Goal: Register for event/course

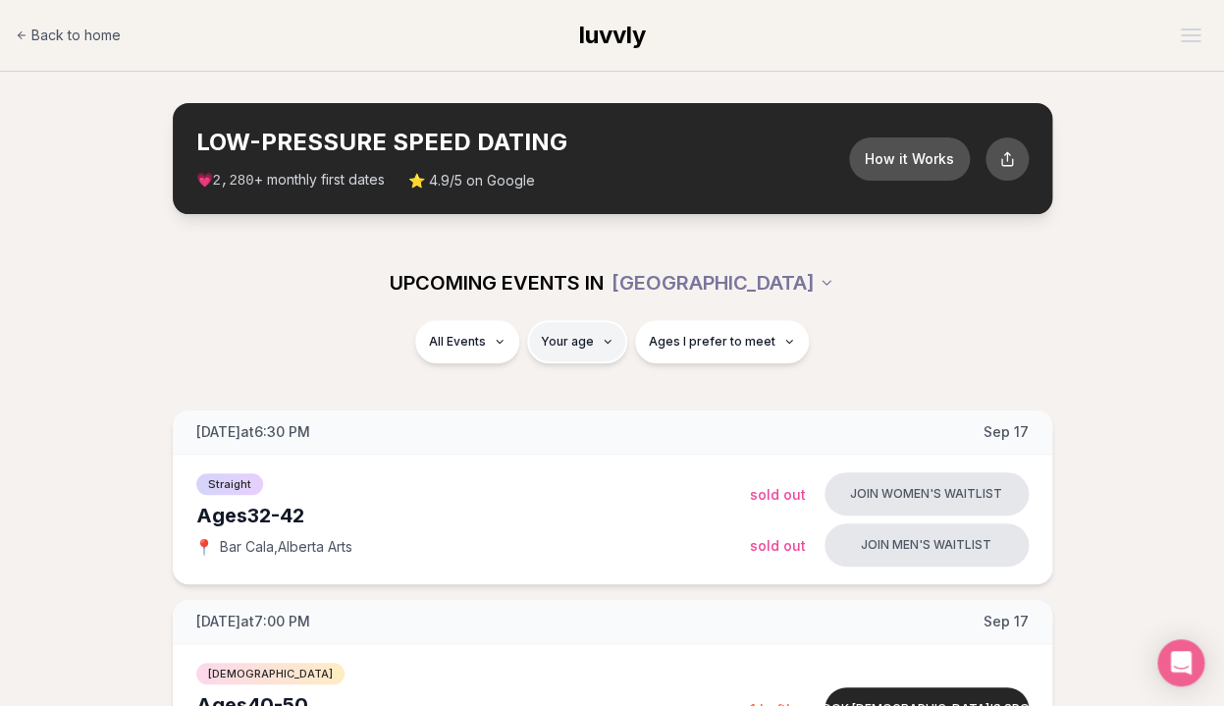
click at [732, 341] on span "Ages I prefer to meet" at bounding box center [712, 342] width 127 height 16
type input "**"
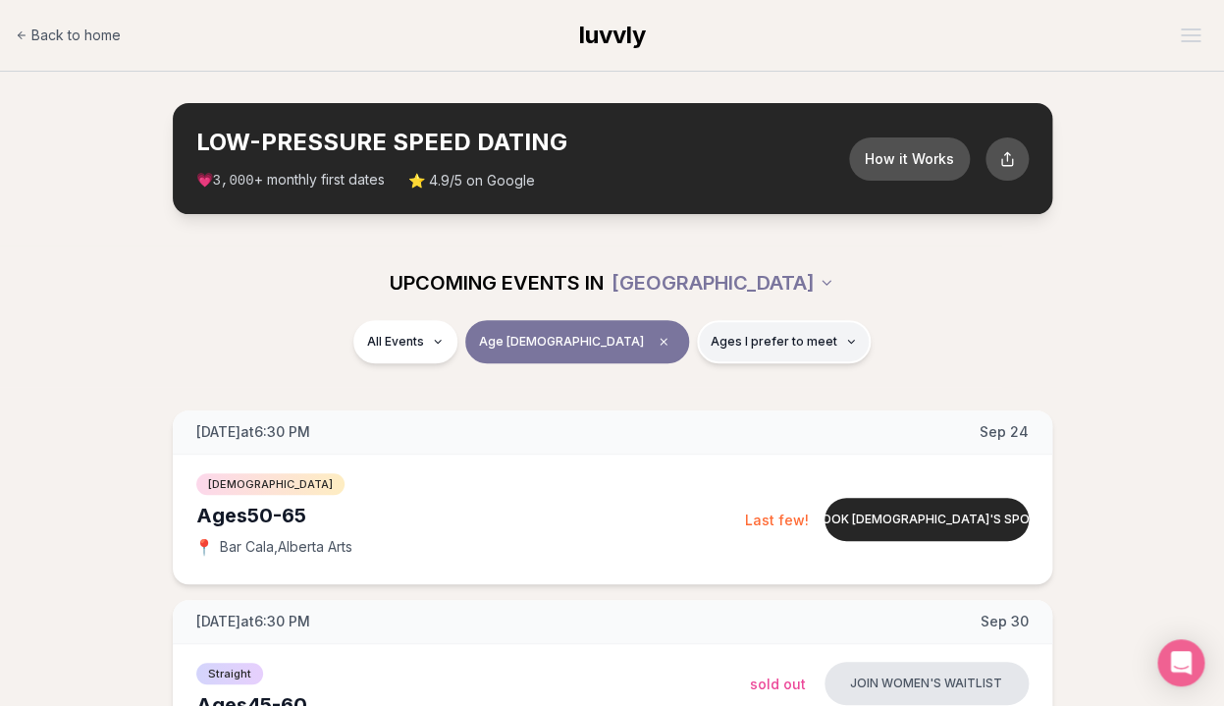
click at [723, 337] on span "Ages I prefer to meet" at bounding box center [774, 342] width 127 height 16
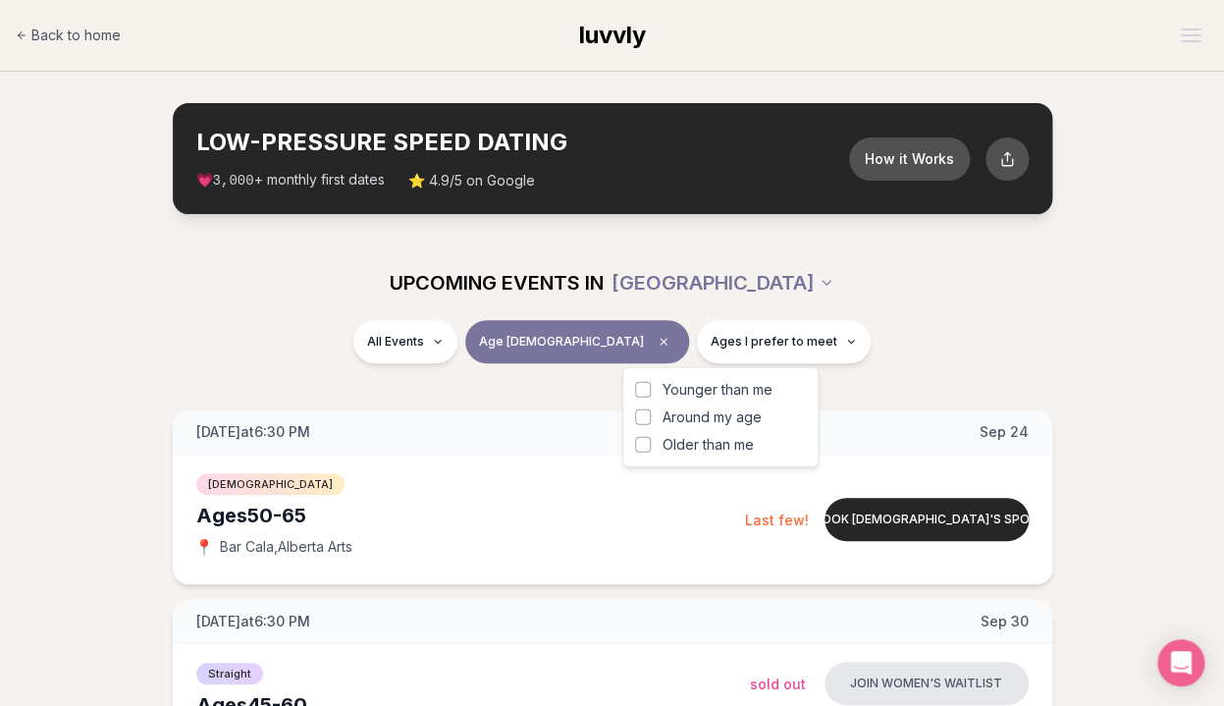
click at [708, 418] on span "Around my age" at bounding box center [712, 418] width 99 height 20
click at [651, 418] on button "Around my age" at bounding box center [643, 417] width 16 height 16
click at [925, 335] on div "All Events Age [DEMOGRAPHIC_DATA] Same age" at bounding box center [613, 345] width 1100 height 51
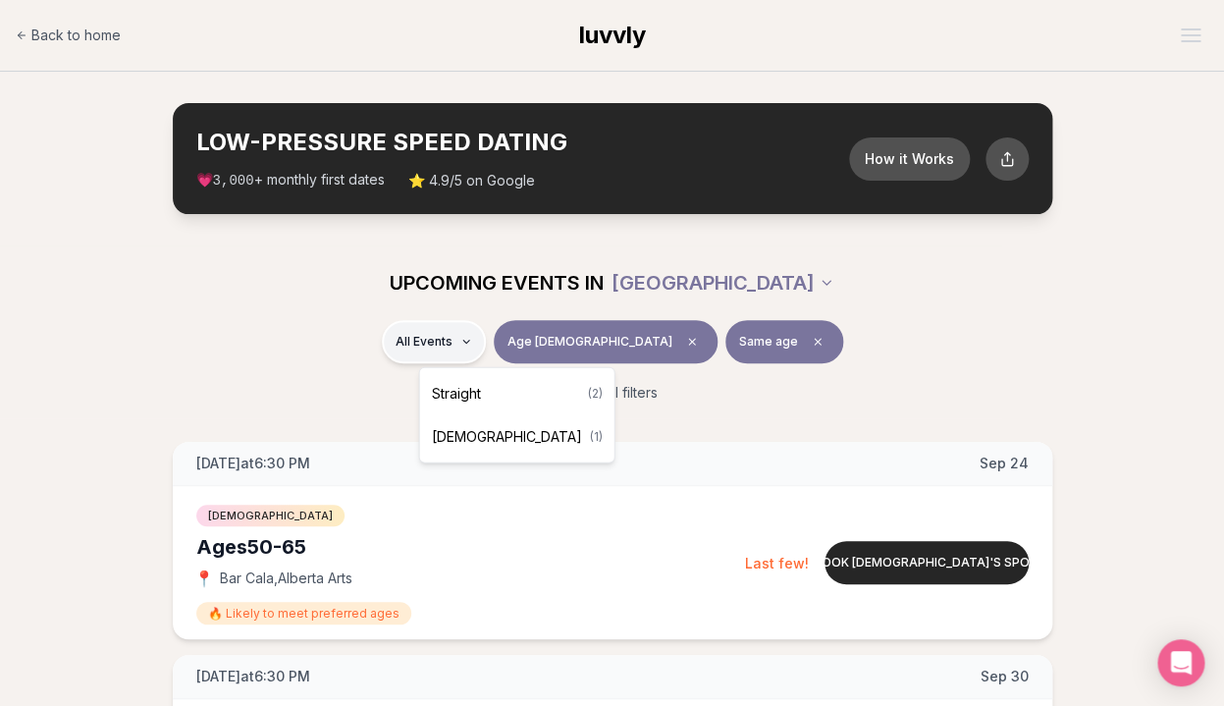
click at [459, 400] on span "Straight" at bounding box center [456, 394] width 49 height 20
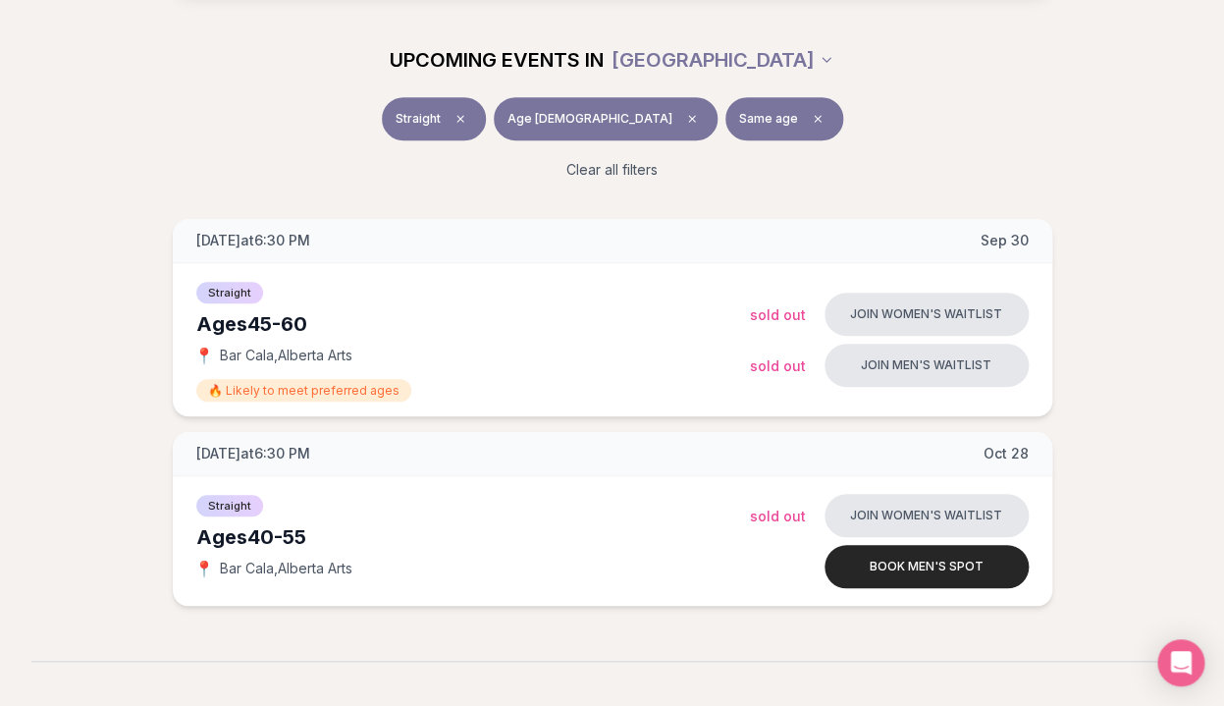
scroll to position [278, 0]
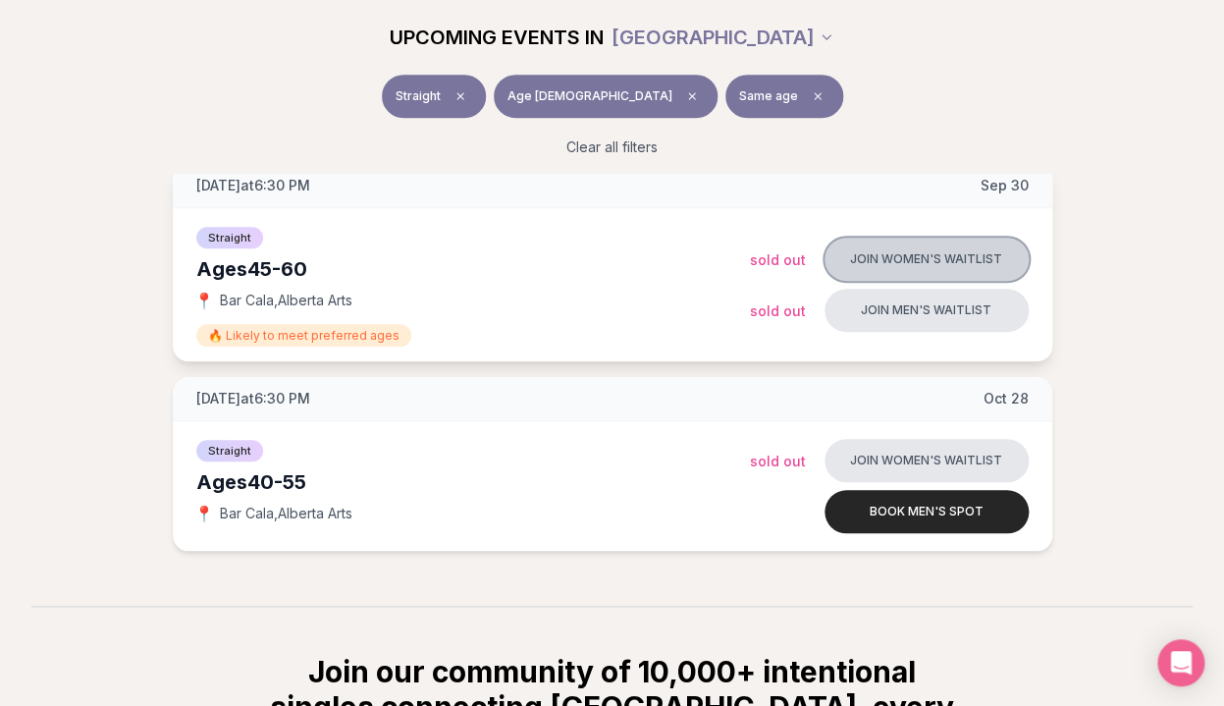
click at [925, 255] on button "Join women's waitlist" at bounding box center [927, 259] width 204 height 43
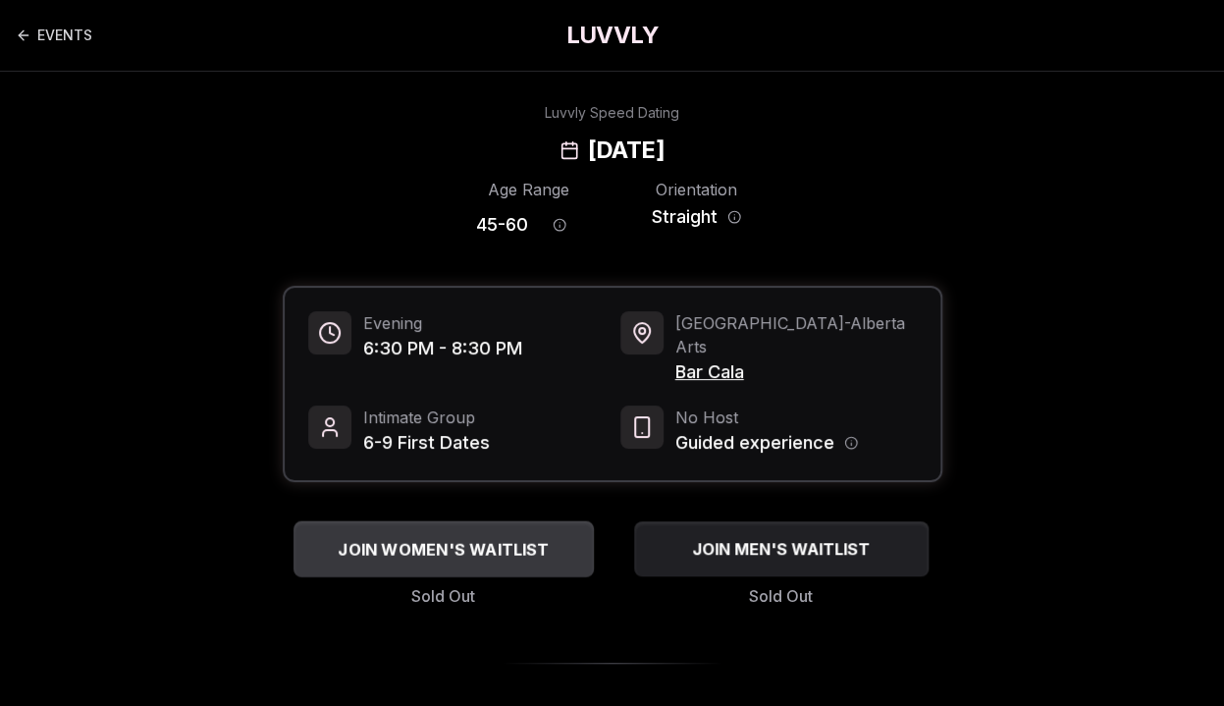
click at [475, 537] on span "JOIN WOMEN'S WAITLIST" at bounding box center [443, 549] width 219 height 24
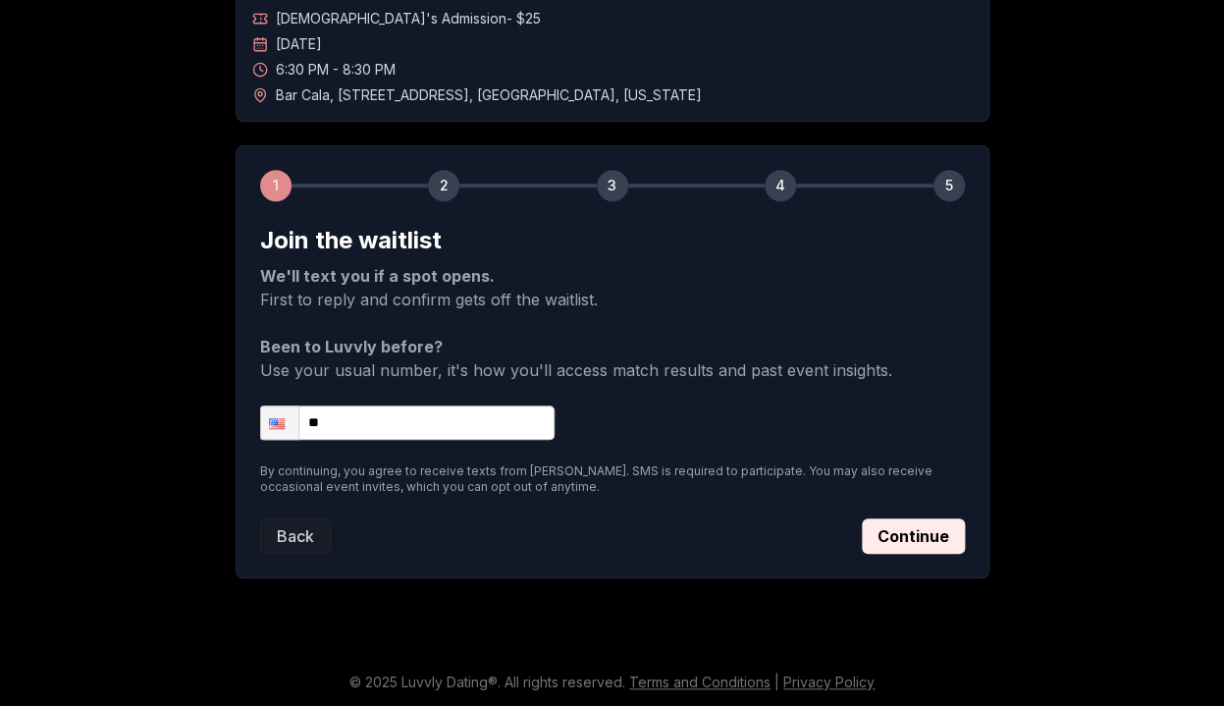
scroll to position [152, 0]
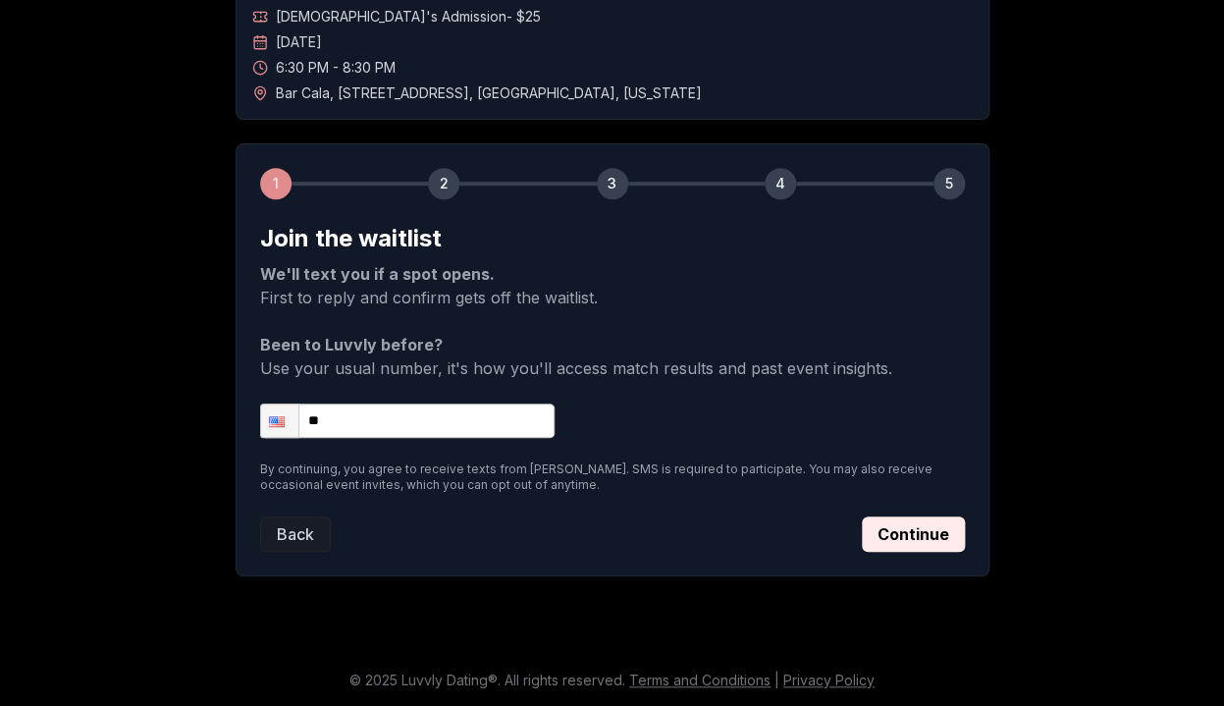
click at [390, 419] on input "**" at bounding box center [407, 421] width 295 height 34
type input "**********"
click at [901, 540] on button "Continue" at bounding box center [913, 534] width 103 height 35
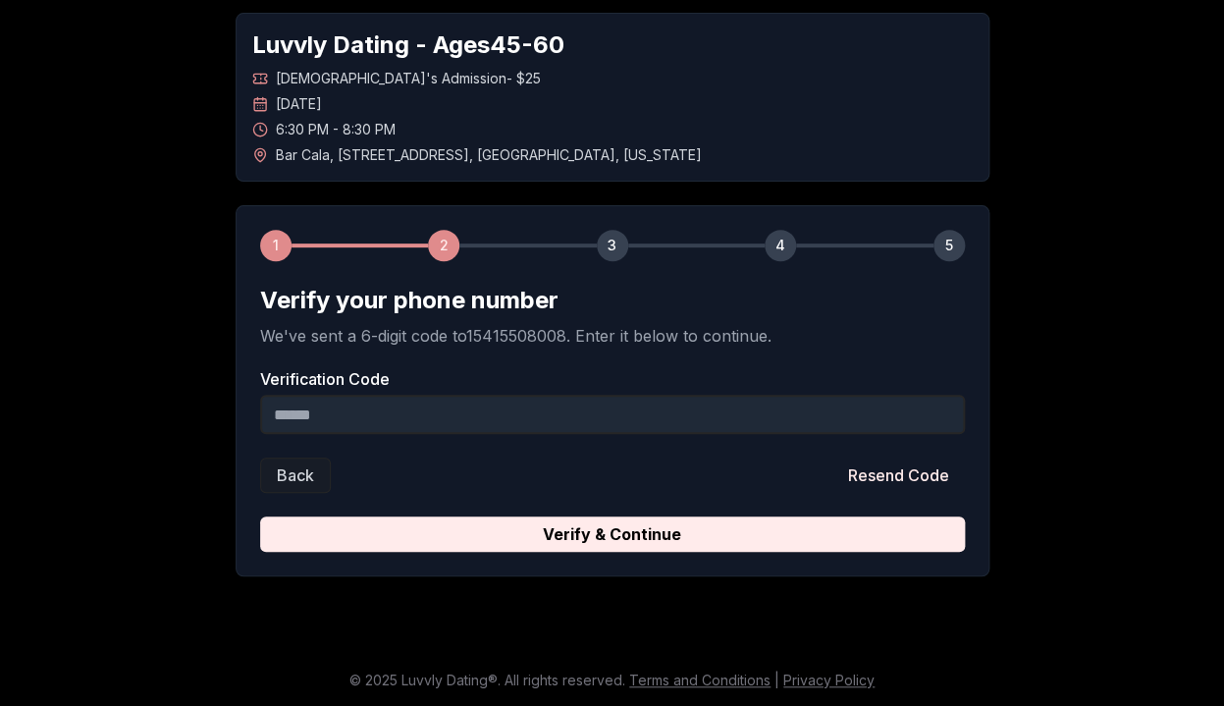
click at [352, 416] on input "Verification Code" at bounding box center [612, 414] width 705 height 39
paste input "******"
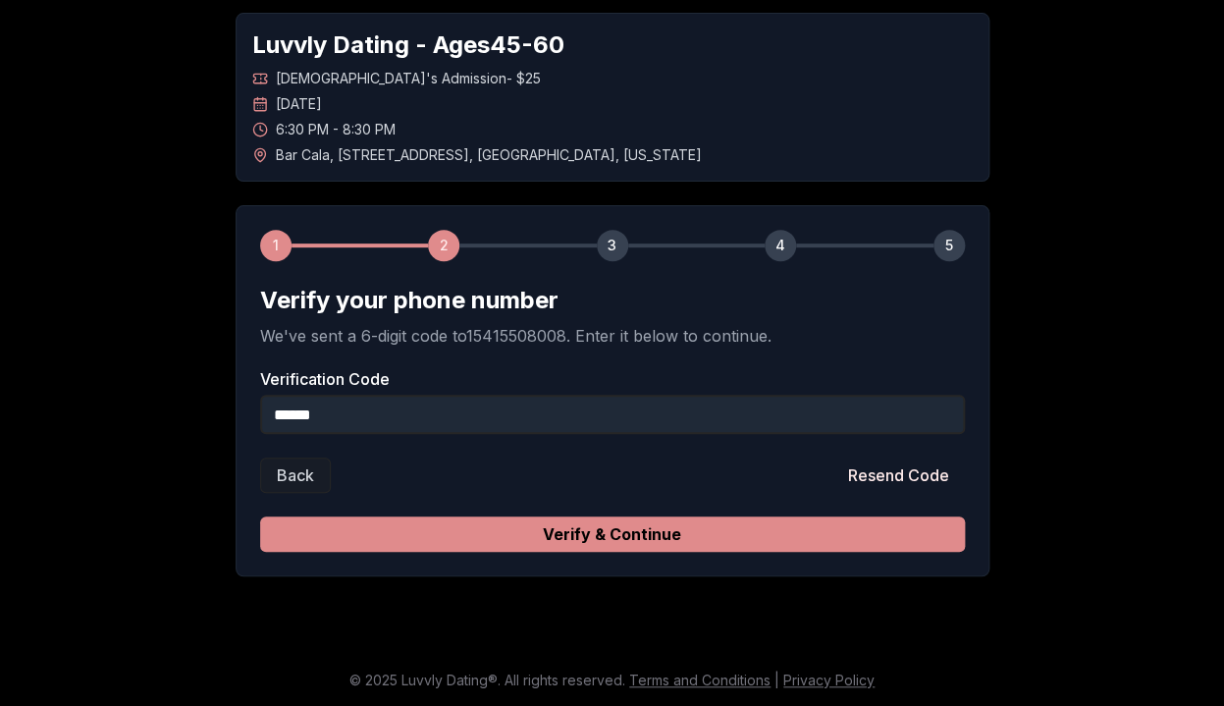
type input "******"
click at [624, 535] on button "Verify & Continue" at bounding box center [612, 534] width 705 height 35
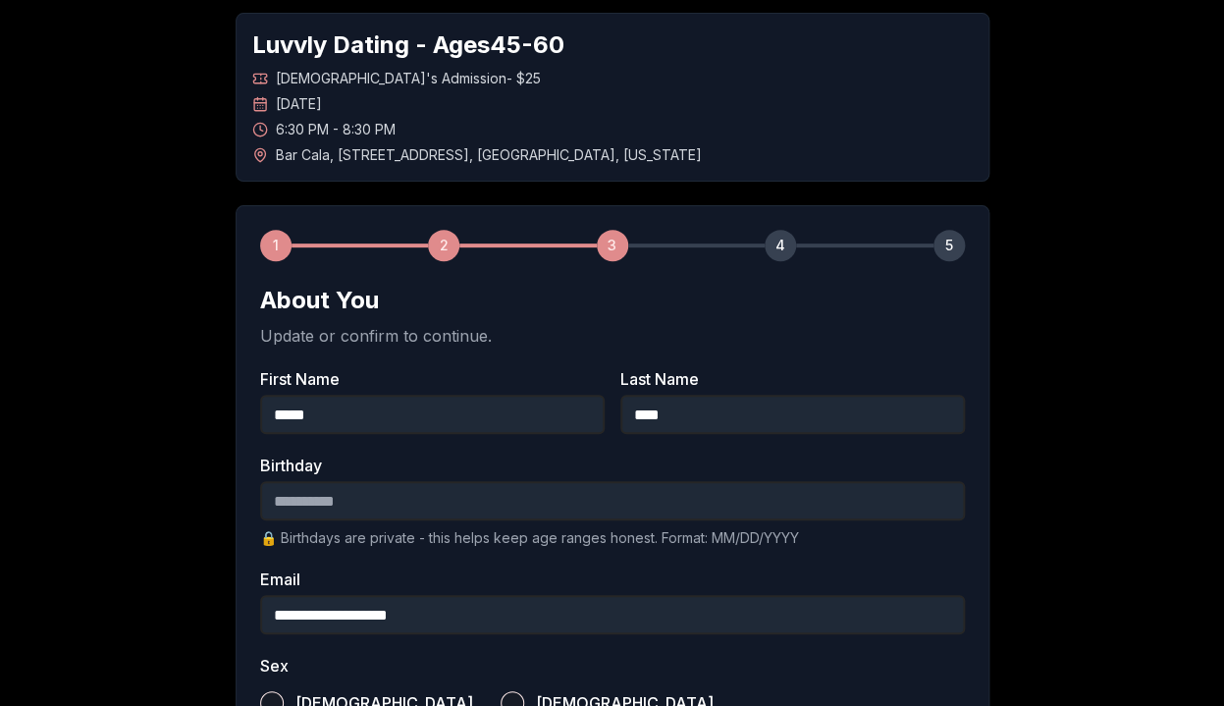
click at [515, 501] on input "Birthday" at bounding box center [612, 500] width 705 height 39
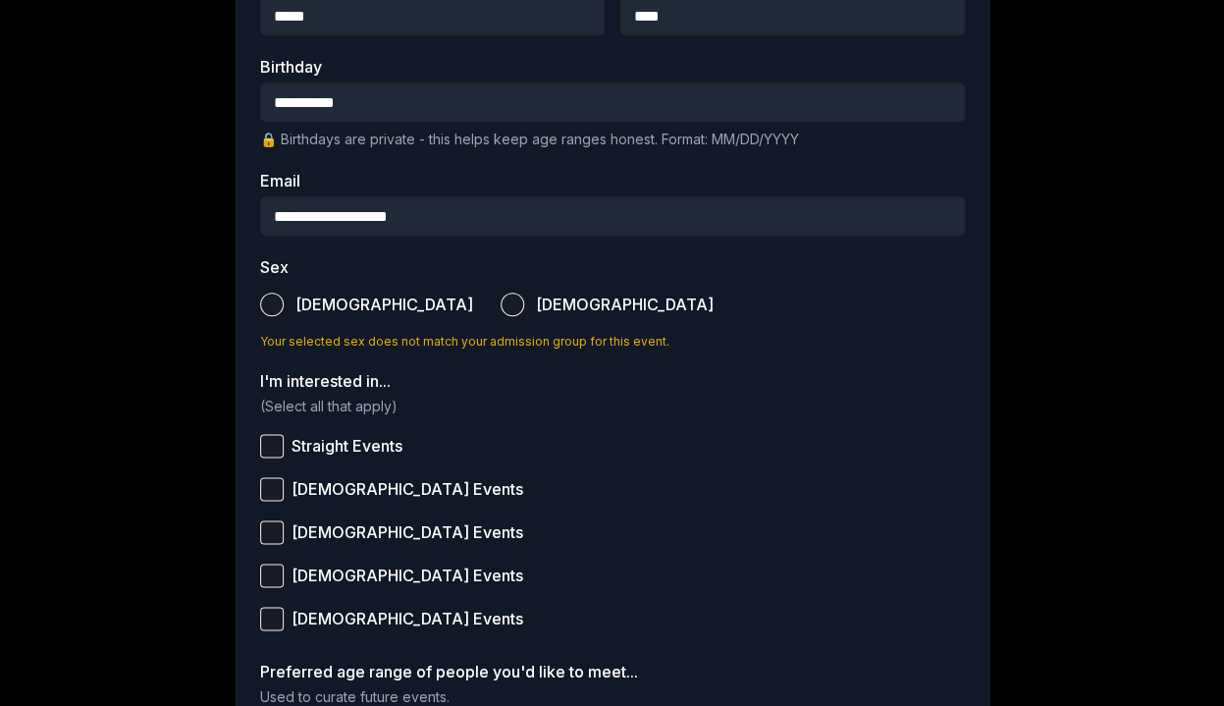
scroll to position [503, 0]
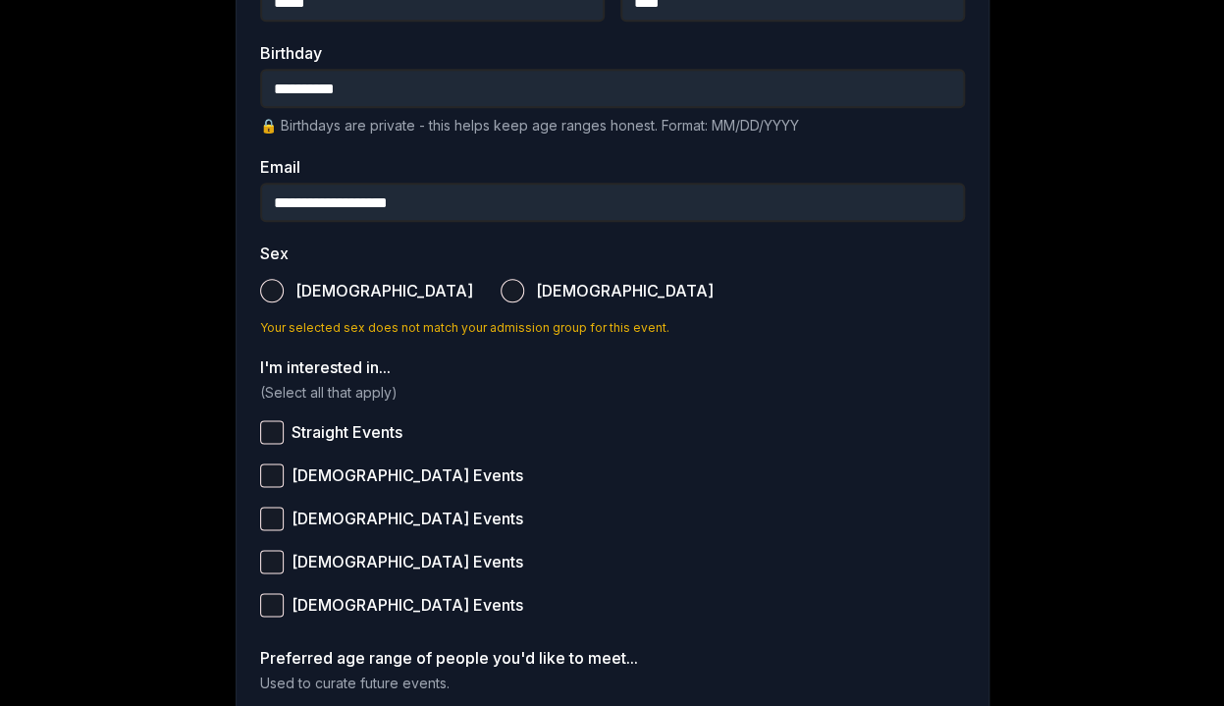
type input "**********"
click at [536, 288] on span "[DEMOGRAPHIC_DATA]" at bounding box center [625, 291] width 178 height 16
click at [501, 288] on button "[DEMOGRAPHIC_DATA]" at bounding box center [513, 291] width 24 height 24
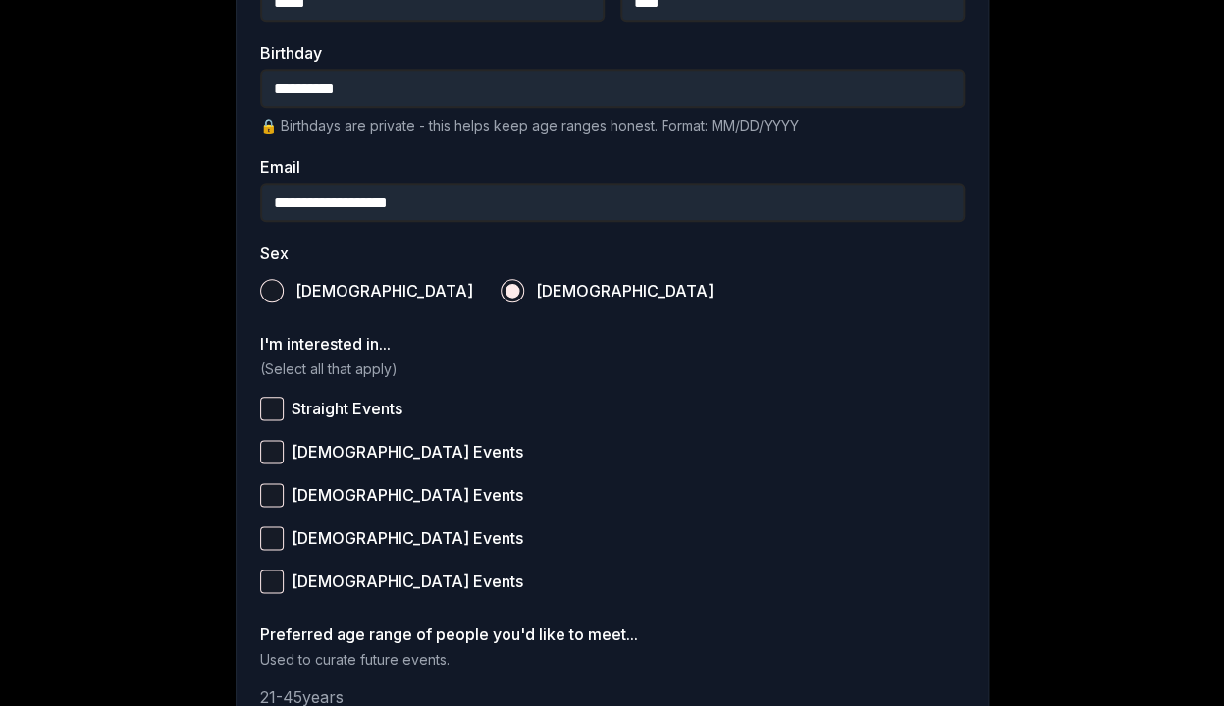
click at [375, 408] on span "Straight Events" at bounding box center [347, 409] width 111 height 16
click at [284, 408] on button "Straight Events" at bounding box center [272, 409] width 24 height 24
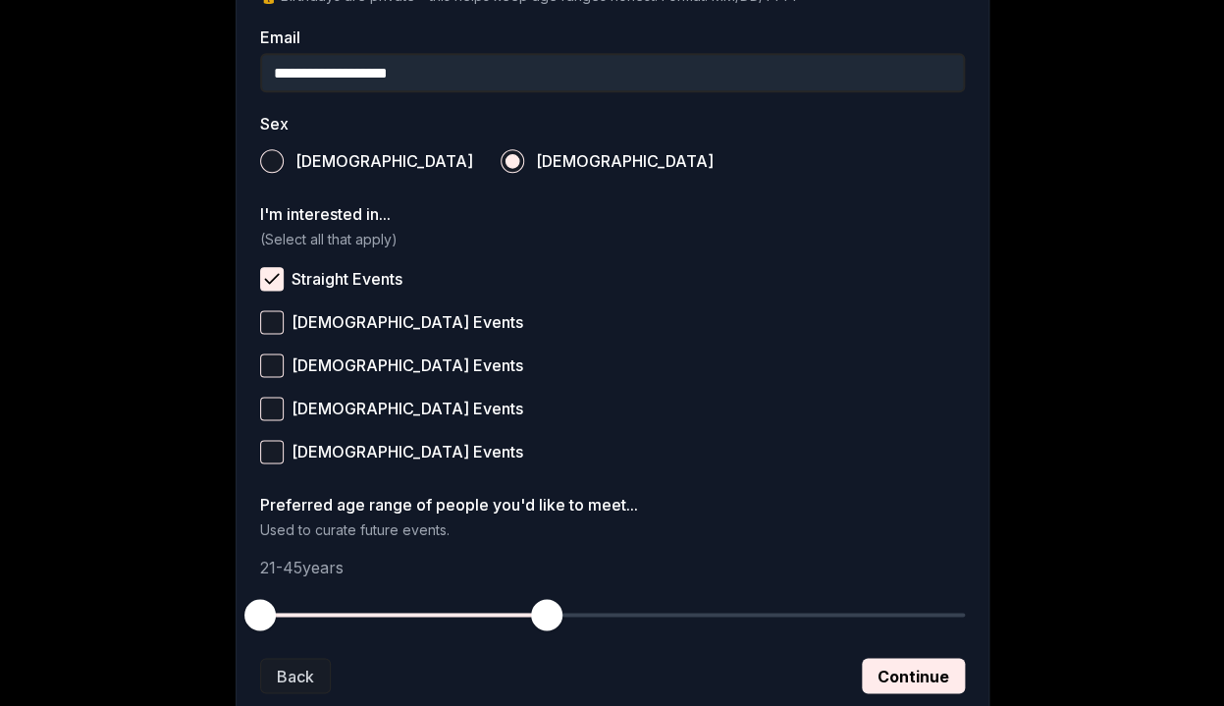
scroll to position [642, 0]
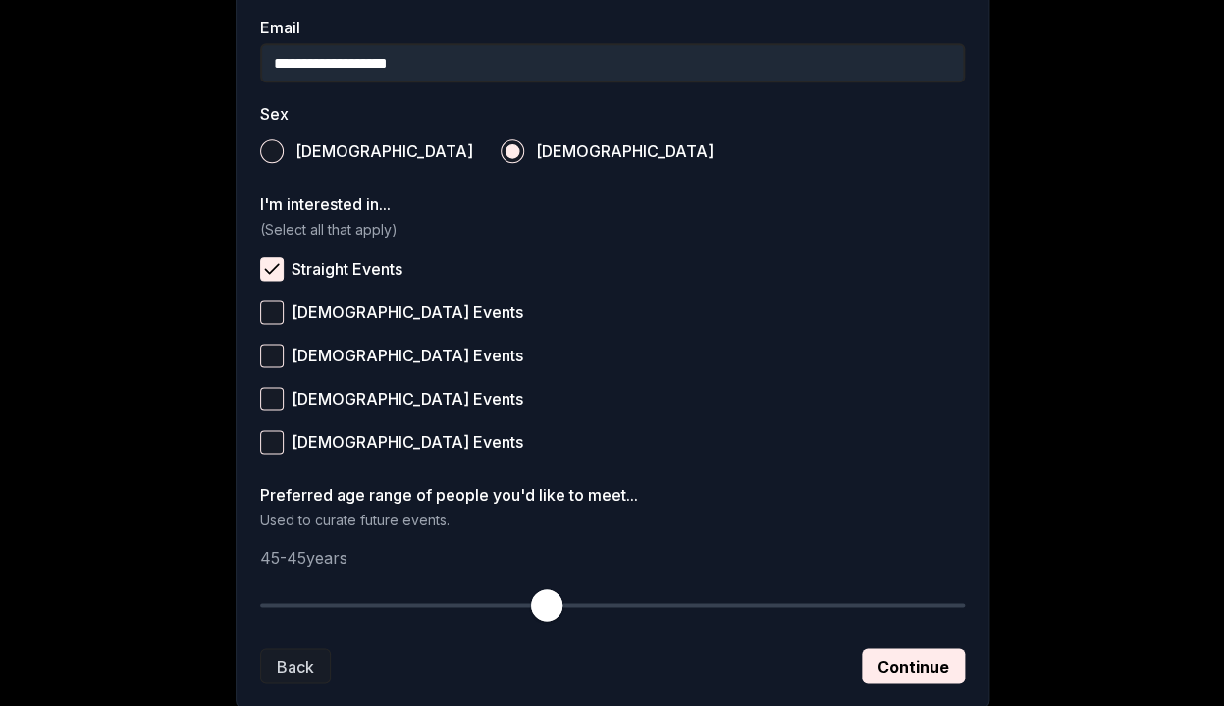
drag, startPoint x: 259, startPoint y: 605, endPoint x: 548, endPoint y: 617, distance: 288.9
click at [548, 617] on div at bounding box center [612, 604] width 705 height 39
drag, startPoint x: 548, startPoint y: 609, endPoint x: 720, endPoint y: 609, distance: 171.8
click at [720, 609] on span "button" at bounding box center [725, 604] width 31 height 31
click at [915, 665] on button "Continue" at bounding box center [913, 665] width 103 height 35
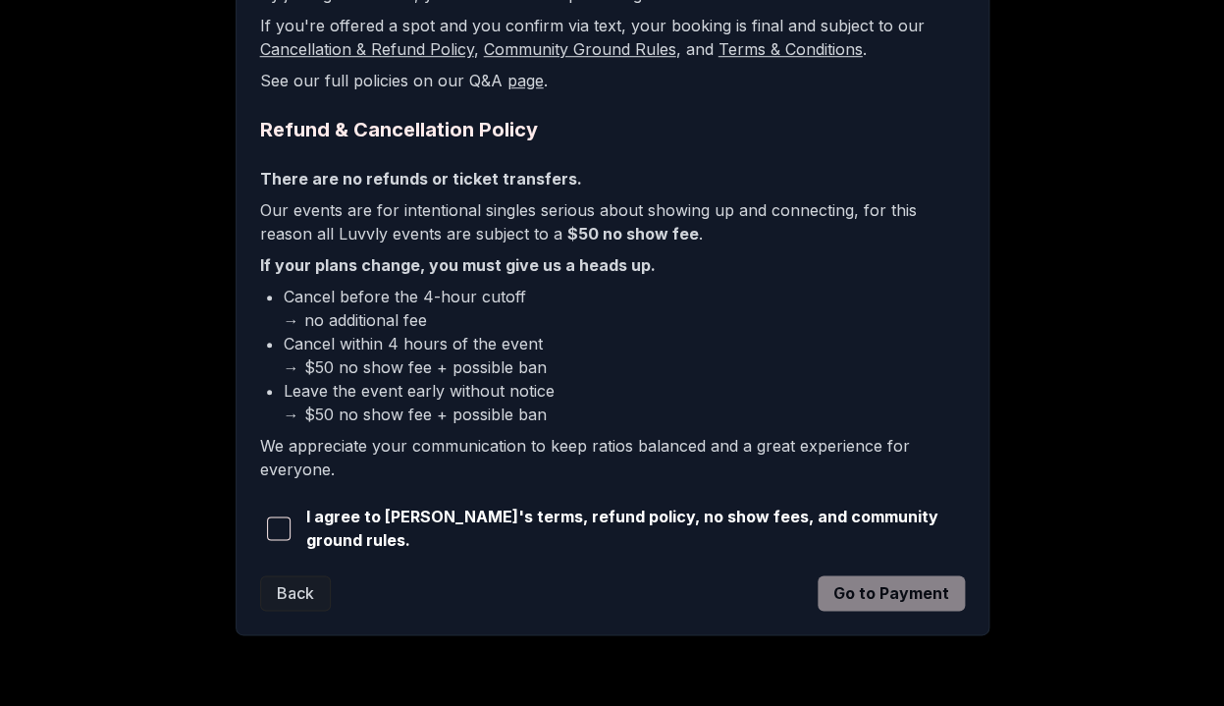
scroll to position [429, 0]
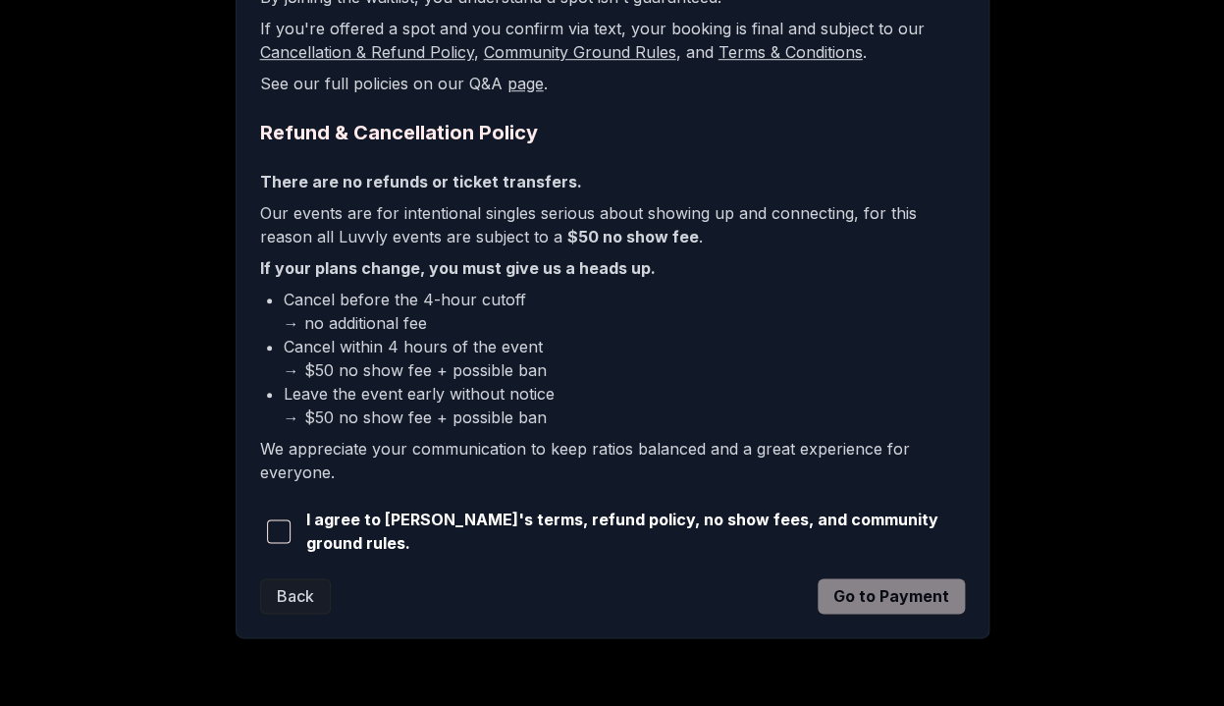
click at [278, 534] on span "button" at bounding box center [279, 531] width 24 height 24
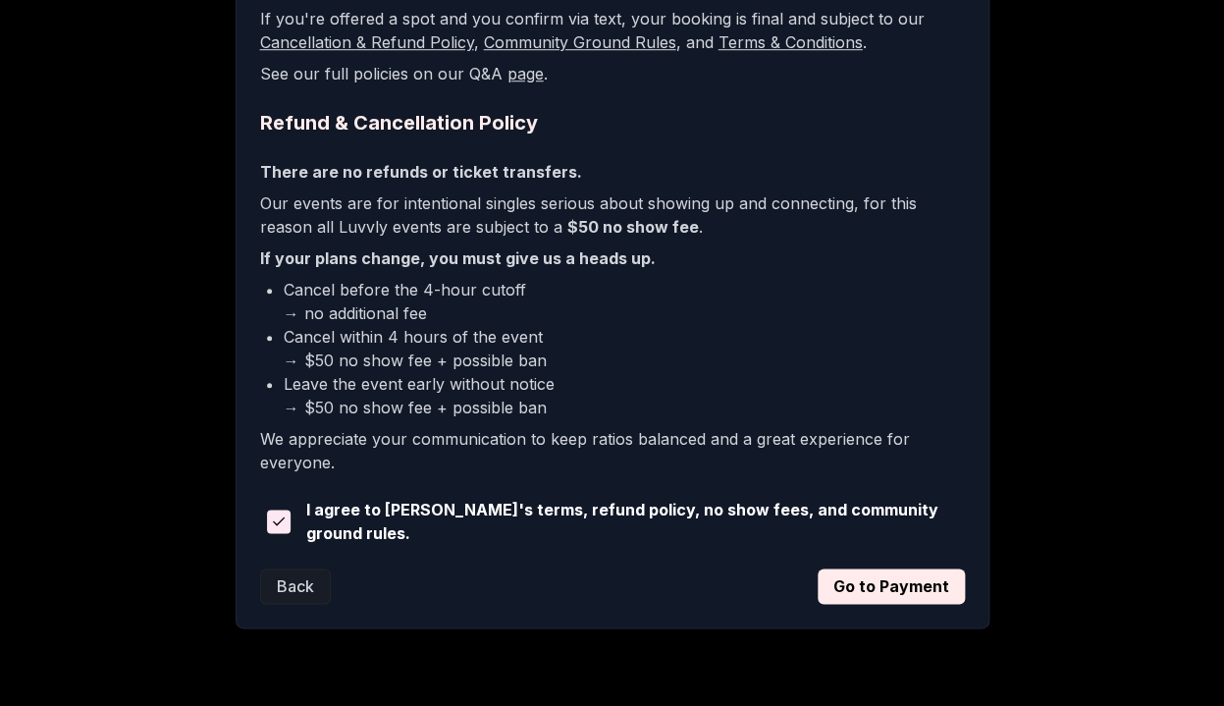
scroll to position [447, 0]
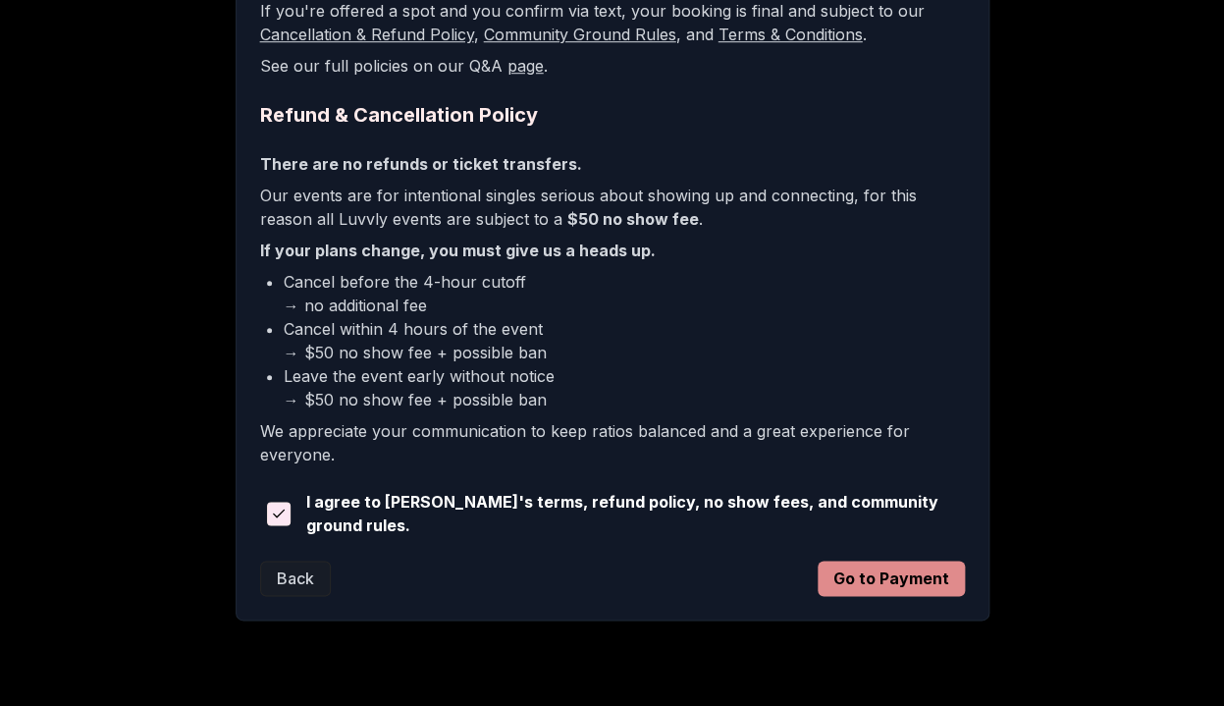
click at [891, 580] on button "Go to Payment" at bounding box center [891, 578] width 147 height 35
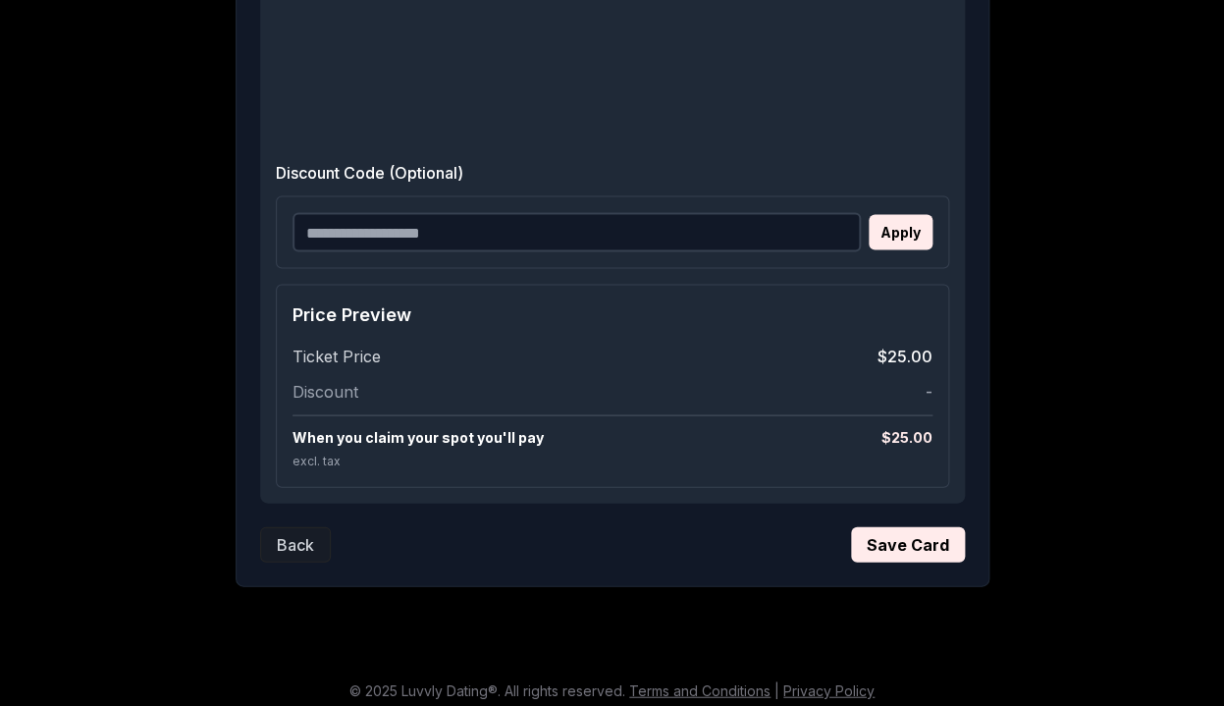
scroll to position [1076, 0]
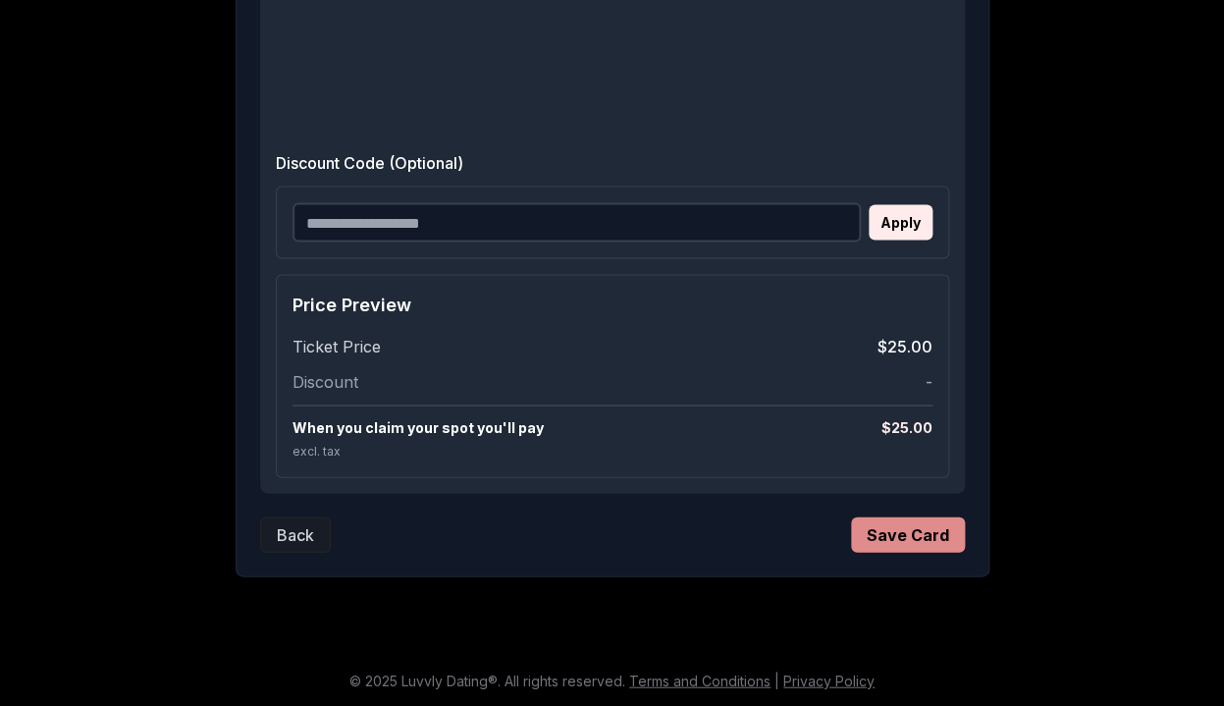
click at [915, 537] on button "Save Card" at bounding box center [908, 534] width 114 height 35
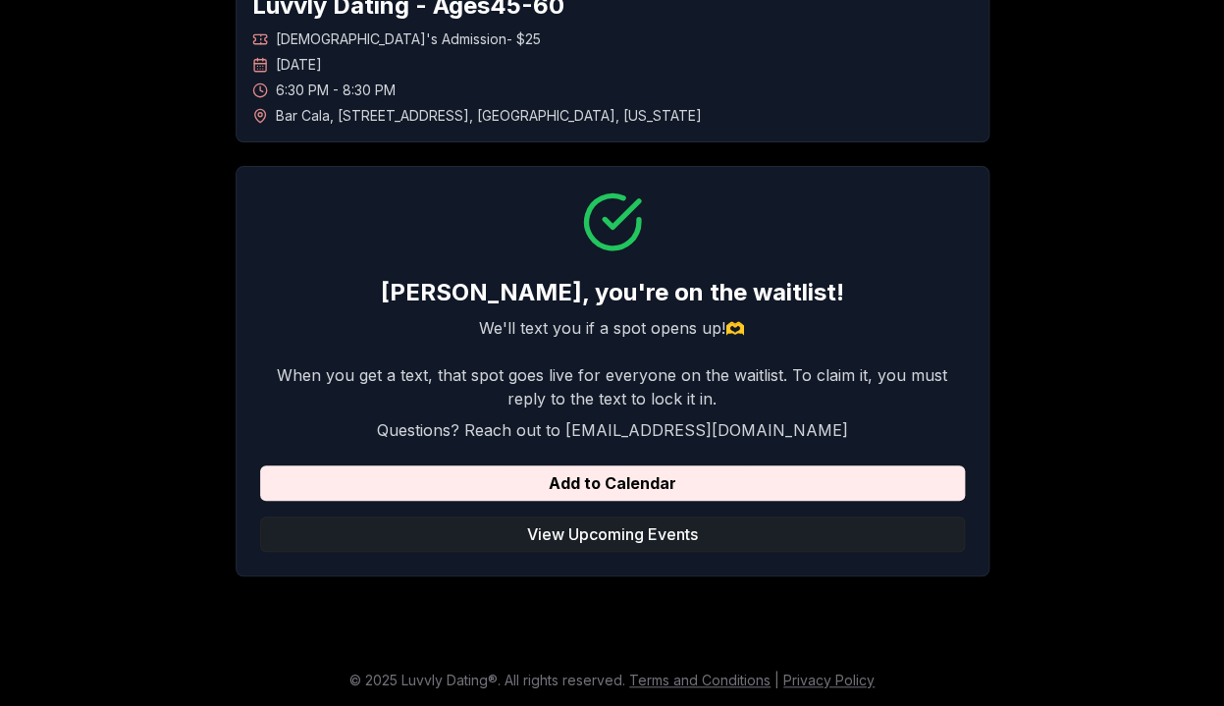
scroll to position [0, 0]
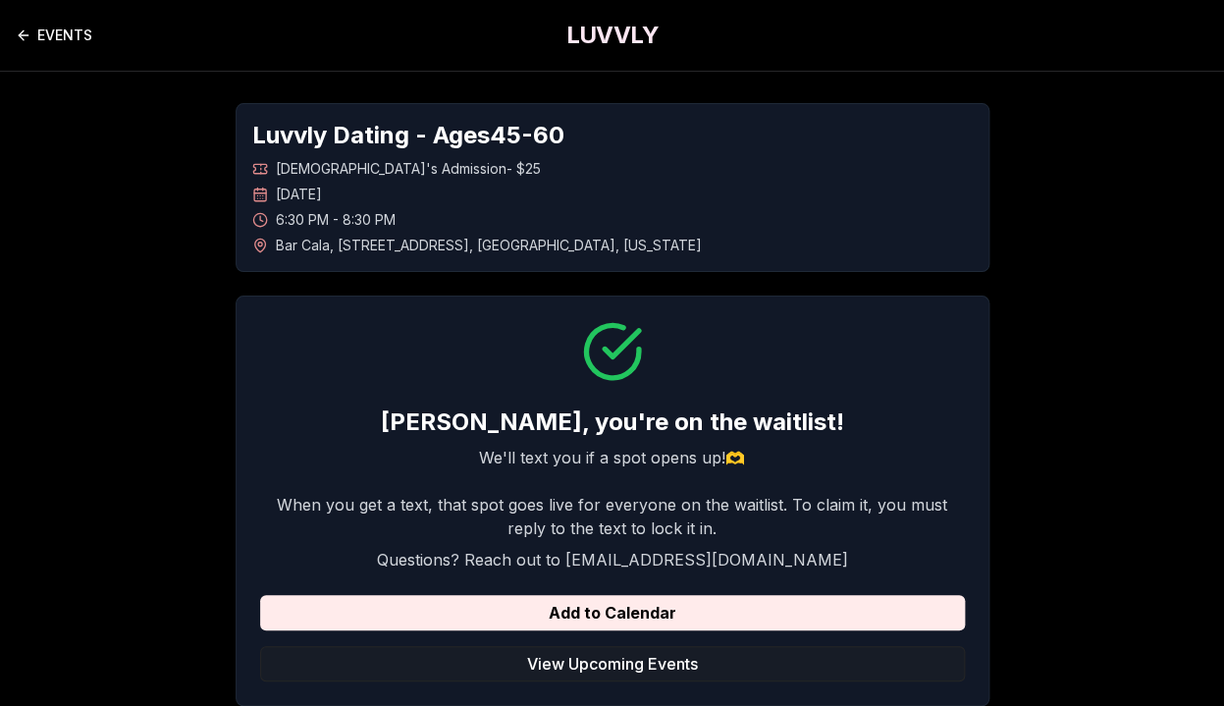
click at [41, 32] on link "EVENTS" at bounding box center [54, 35] width 77 height 39
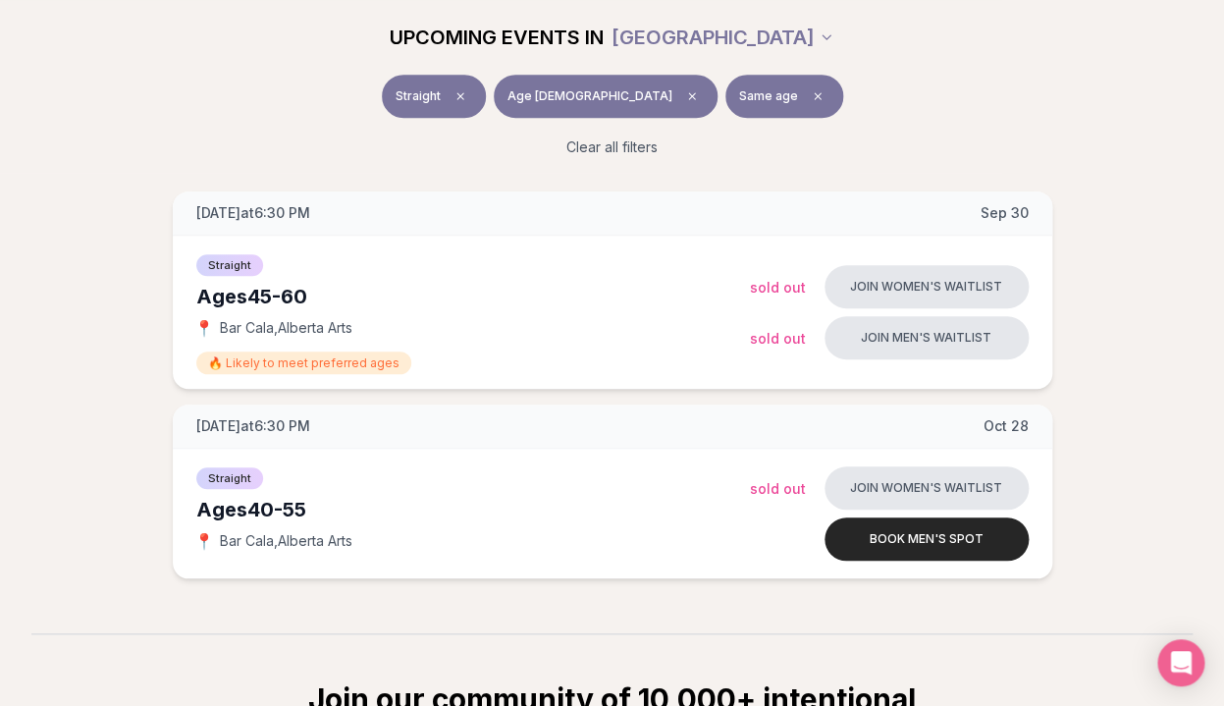
scroll to position [251, 0]
